Goal: Task Accomplishment & Management: Use online tool/utility

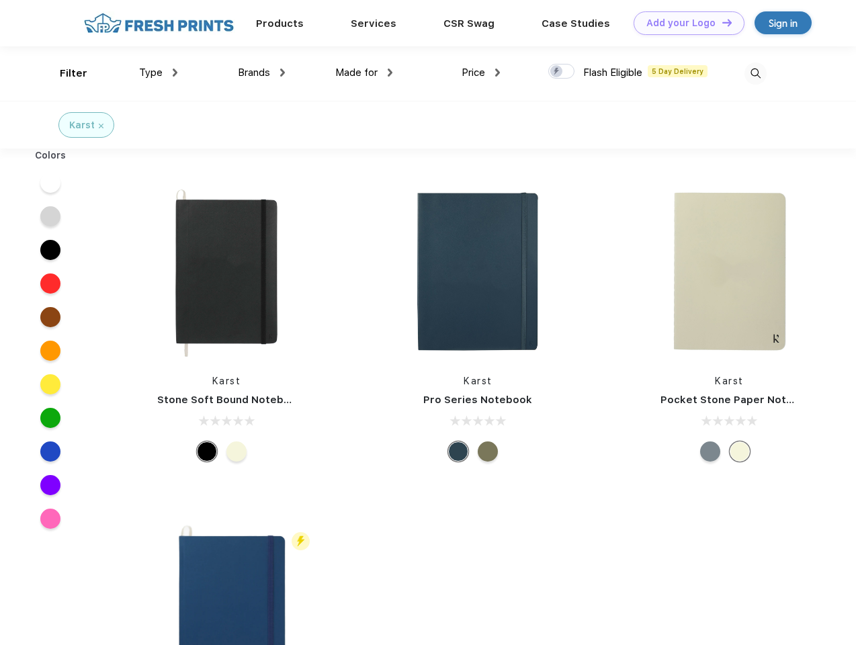
click at [684, 23] on link "Add your Logo Design Tool" at bounding box center [689, 23] width 111 height 24
click at [0, 0] on div "Design Tool" at bounding box center [0, 0] width 0 height 0
click at [721, 22] on link "Add your Logo Design Tool" at bounding box center [689, 23] width 111 height 24
click at [64, 73] on div "Filter" at bounding box center [74, 73] width 28 height 15
click at [159, 73] on span "Type" at bounding box center [151, 73] width 24 height 12
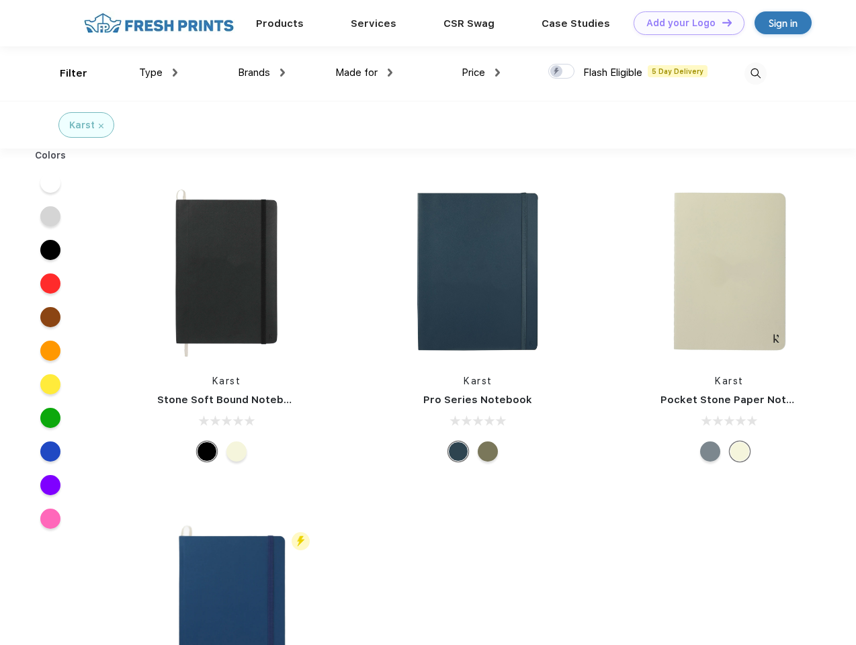
click at [261, 73] on span "Brands" at bounding box center [254, 73] width 32 height 12
click at [364, 73] on span "Made for" at bounding box center [356, 73] width 42 height 12
click at [481, 73] on span "Price" at bounding box center [474, 73] width 24 height 12
click at [562, 72] on div at bounding box center [561, 71] width 26 height 15
click at [557, 72] on input "checkbox" at bounding box center [552, 67] width 9 height 9
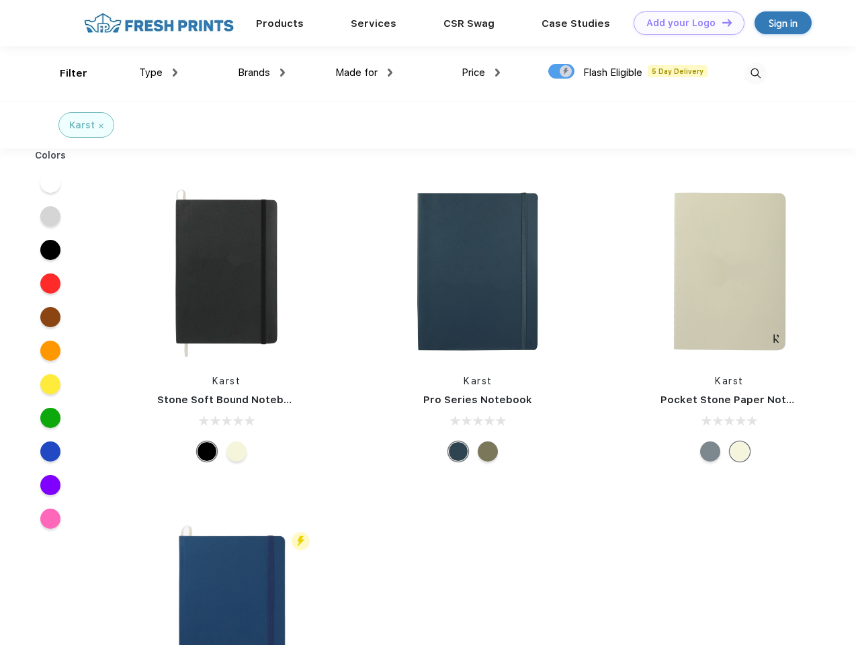
click at [755, 73] on img at bounding box center [755, 73] width 22 height 22
